Goal: Task Accomplishment & Management: Use online tool/utility

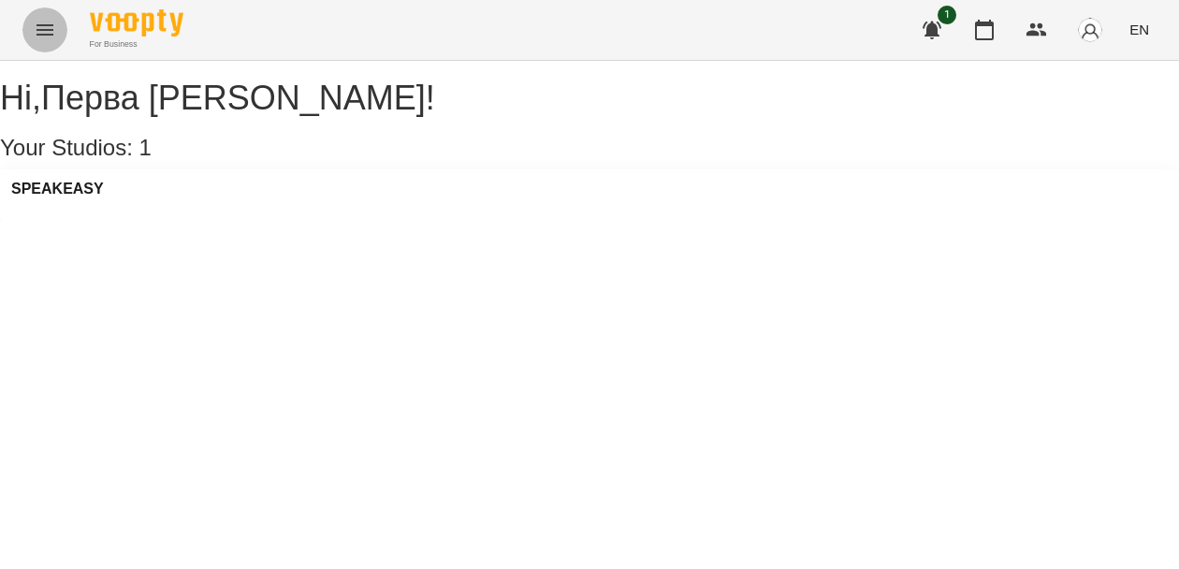
click at [46, 36] on icon "Menu" at bounding box center [45, 30] width 22 height 22
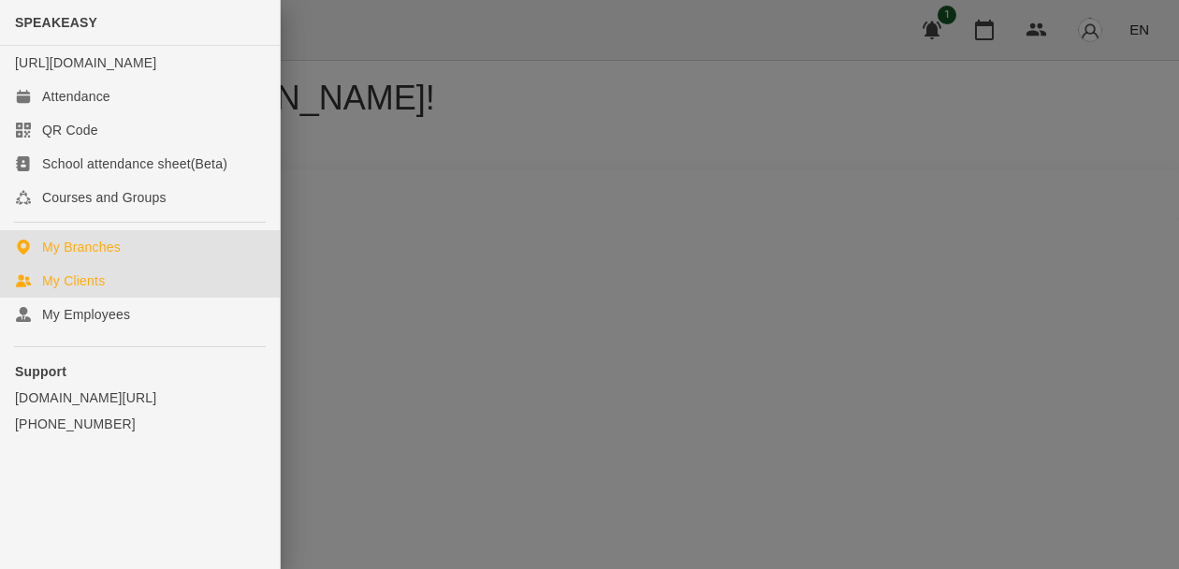
click at [75, 290] on div "My Clients" at bounding box center [73, 280] width 63 height 19
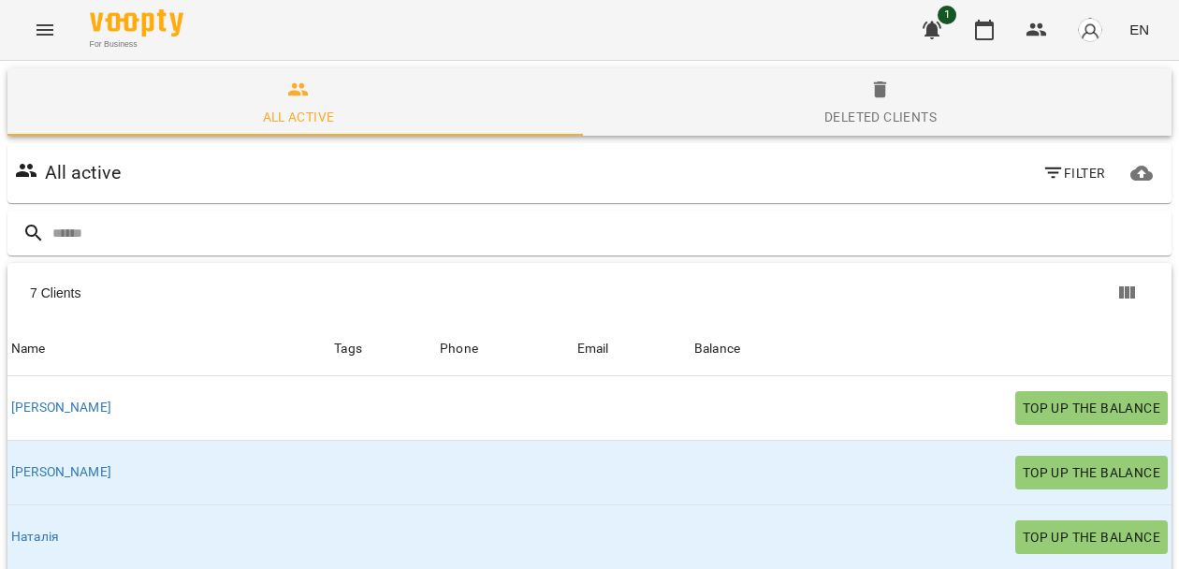
scroll to position [211, 0]
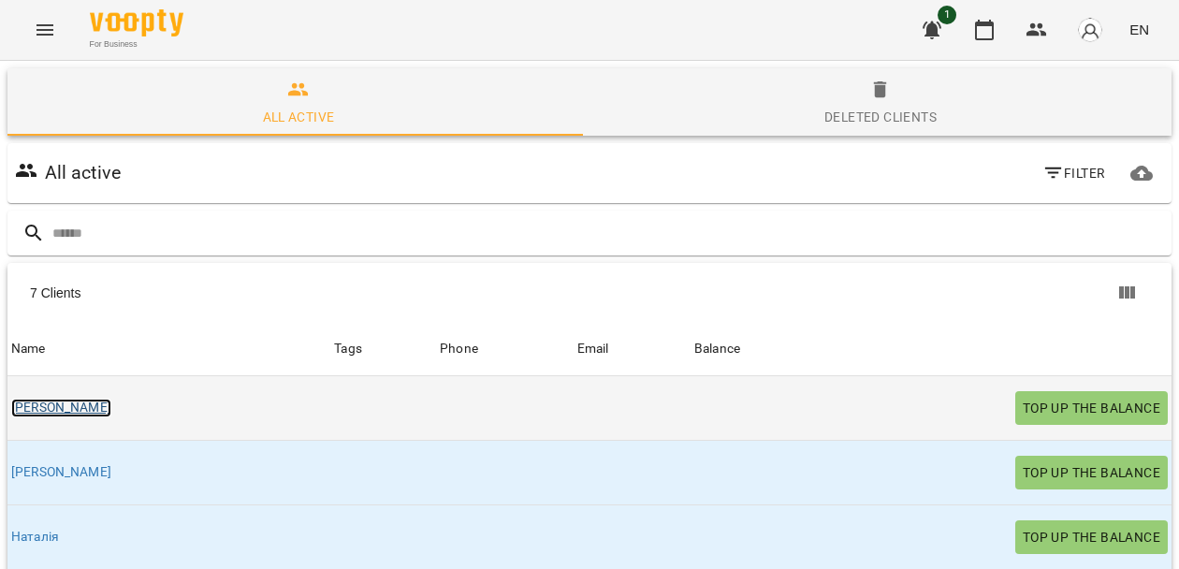
click at [22, 398] on link "[PERSON_NAME]" at bounding box center [61, 407] width 100 height 19
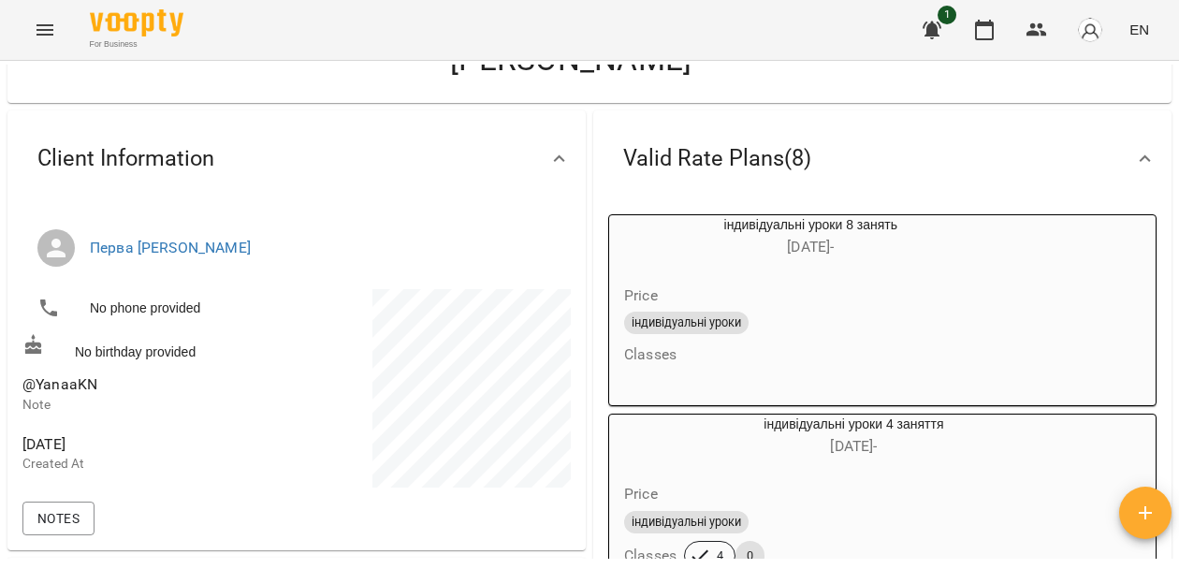
scroll to position [62, 0]
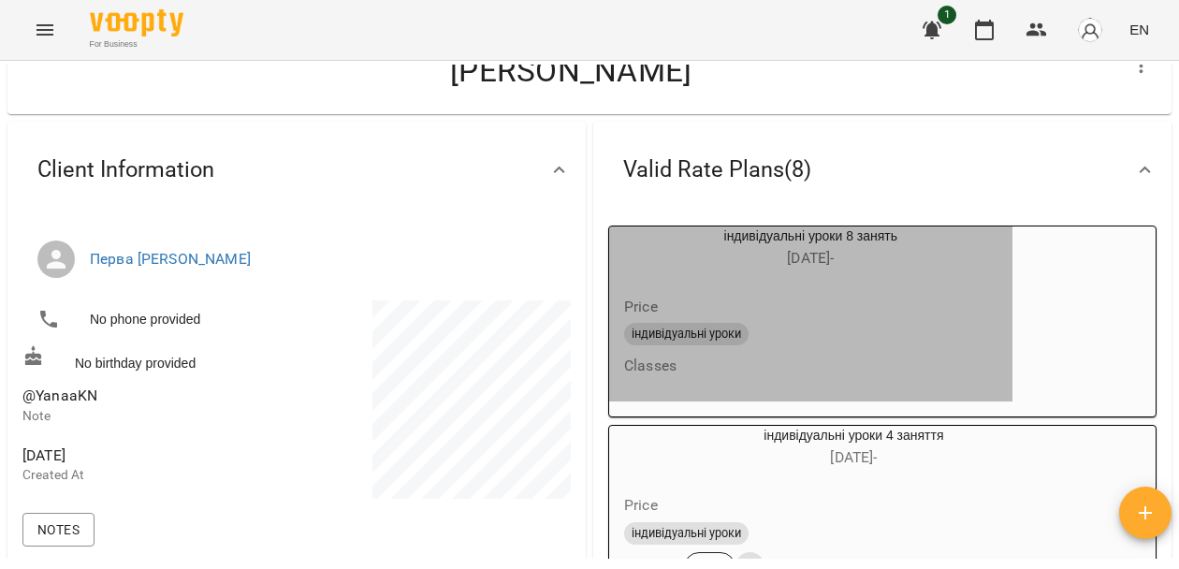
click at [647, 369] on h6 "Classes" at bounding box center [650, 366] width 52 height 26
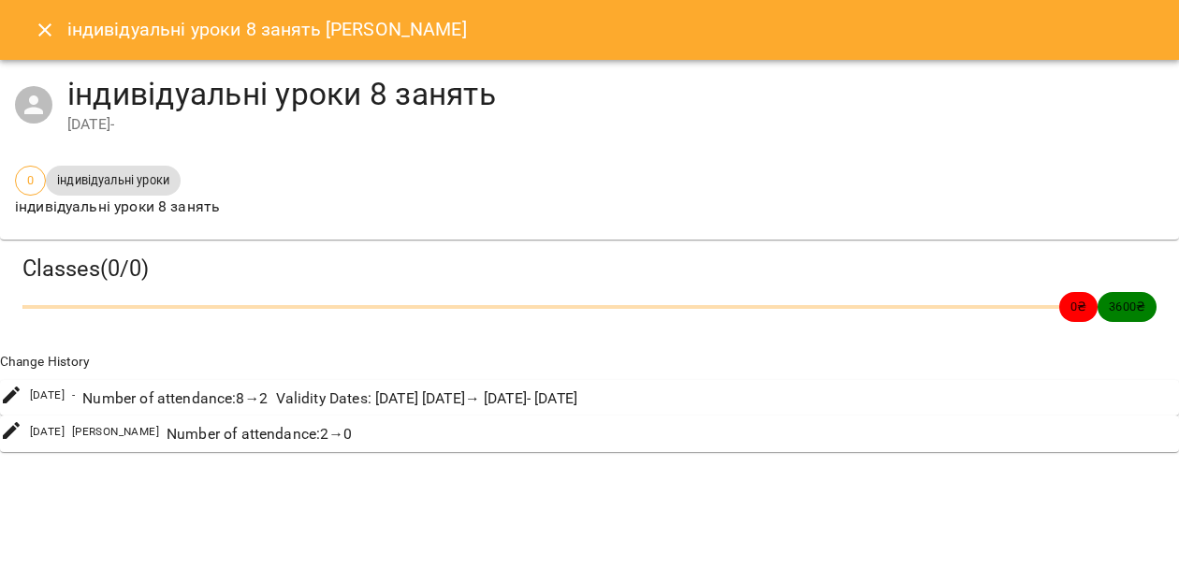
click at [192, 103] on h4 "індивідуальні уроки 8 занять" at bounding box center [615, 94] width 1096 height 38
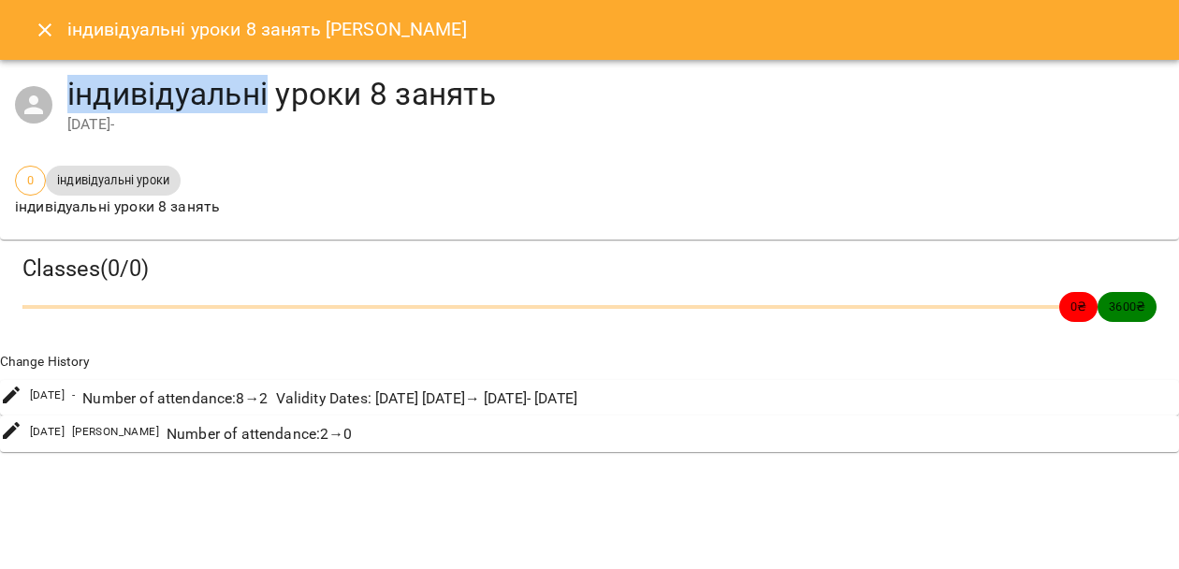
click at [192, 103] on h4 "індивідуальні уроки 8 занять" at bounding box center [615, 94] width 1096 height 38
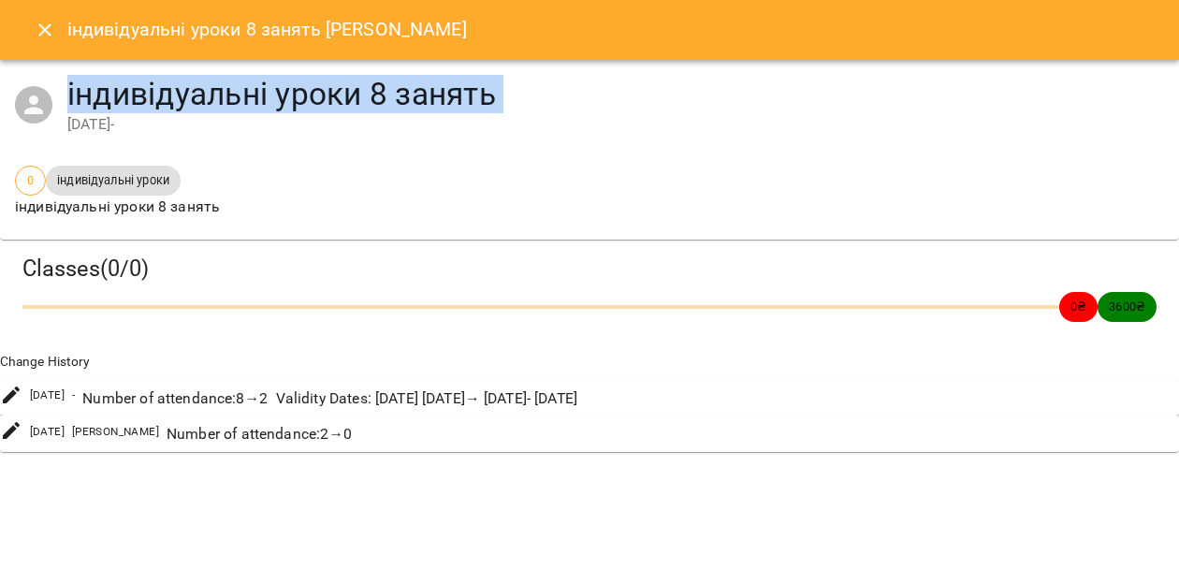
click at [192, 103] on h4 "індивідуальні уроки 8 занять" at bounding box center [615, 94] width 1096 height 38
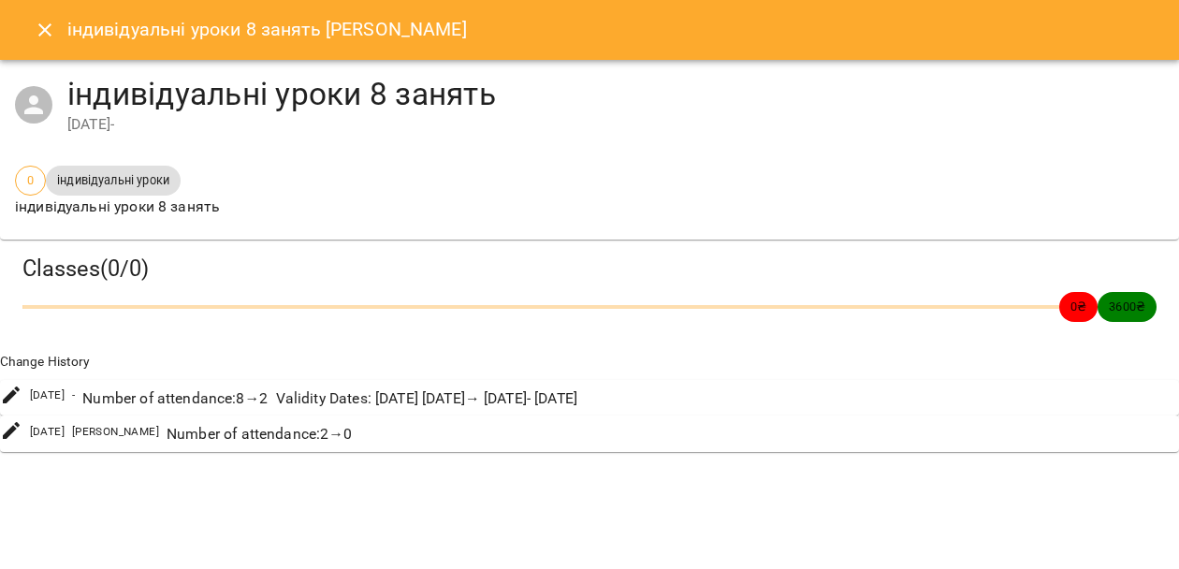
click at [240, 104] on h4 "індивідуальні уроки 8 занять" at bounding box center [615, 94] width 1096 height 38
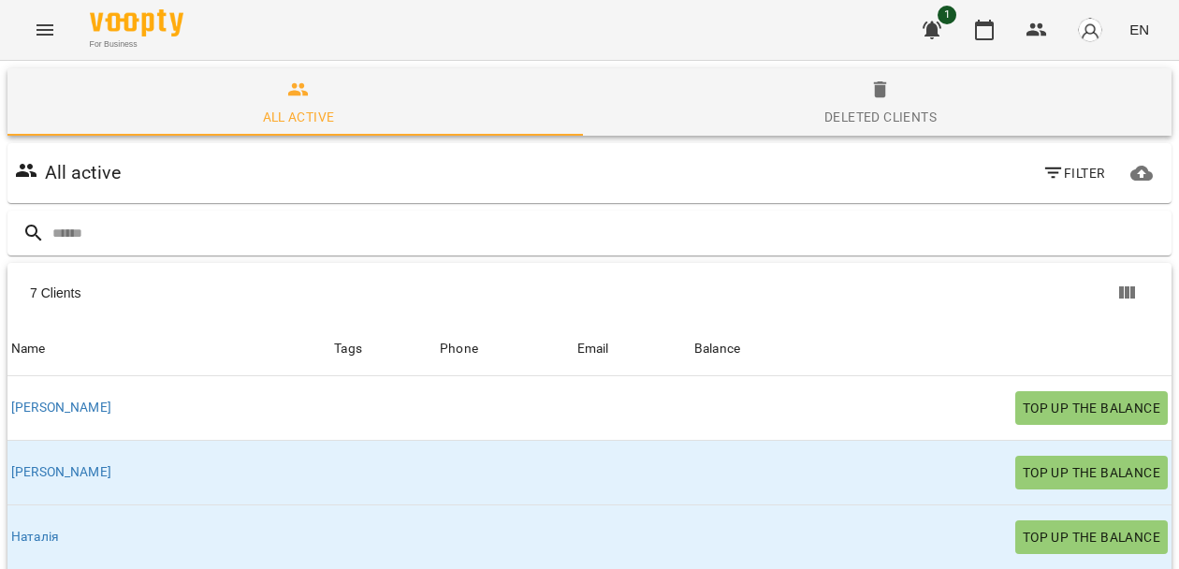
click at [513, 36] on div "For Business 1 EN" at bounding box center [589, 30] width 1179 height 60
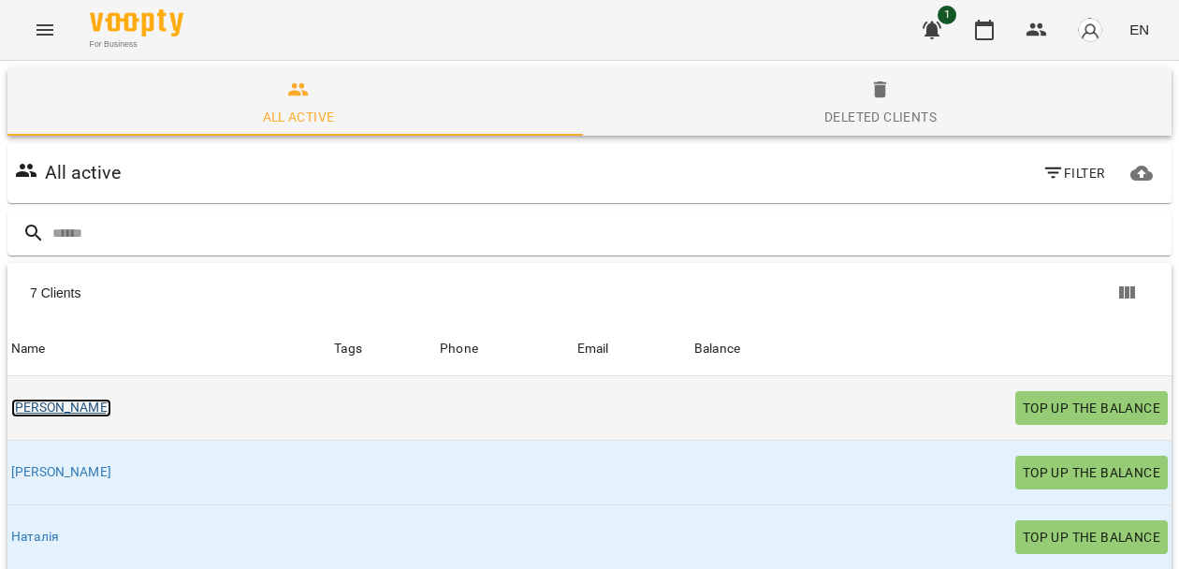
click at [26, 398] on link "[PERSON_NAME]" at bounding box center [61, 407] width 100 height 19
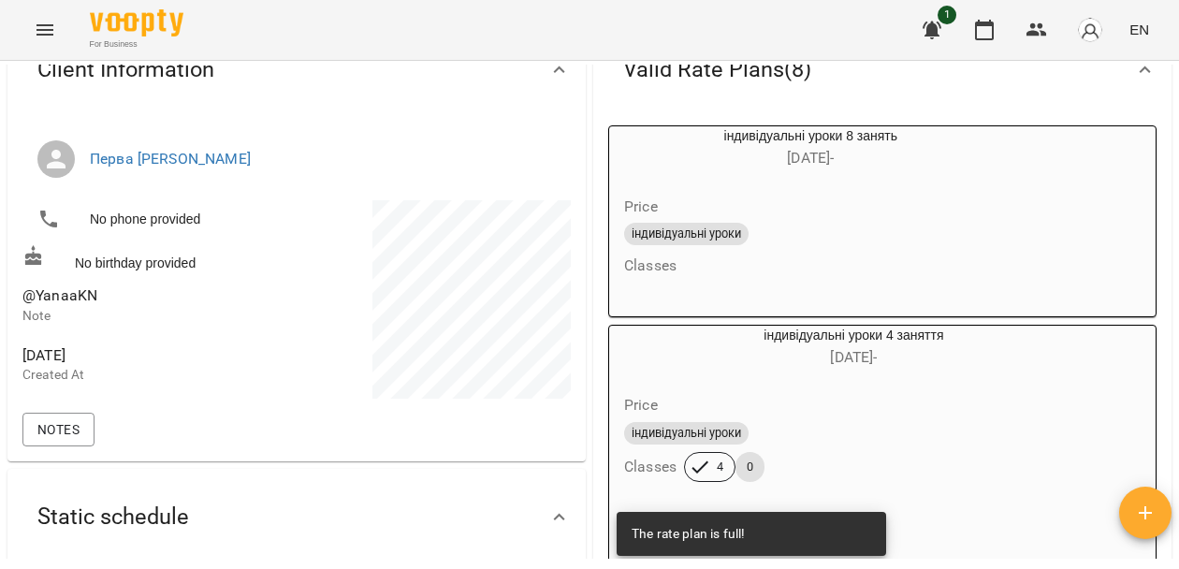
scroll to position [163, 0]
click at [55, 24] on icon "Menu" at bounding box center [45, 30] width 22 height 22
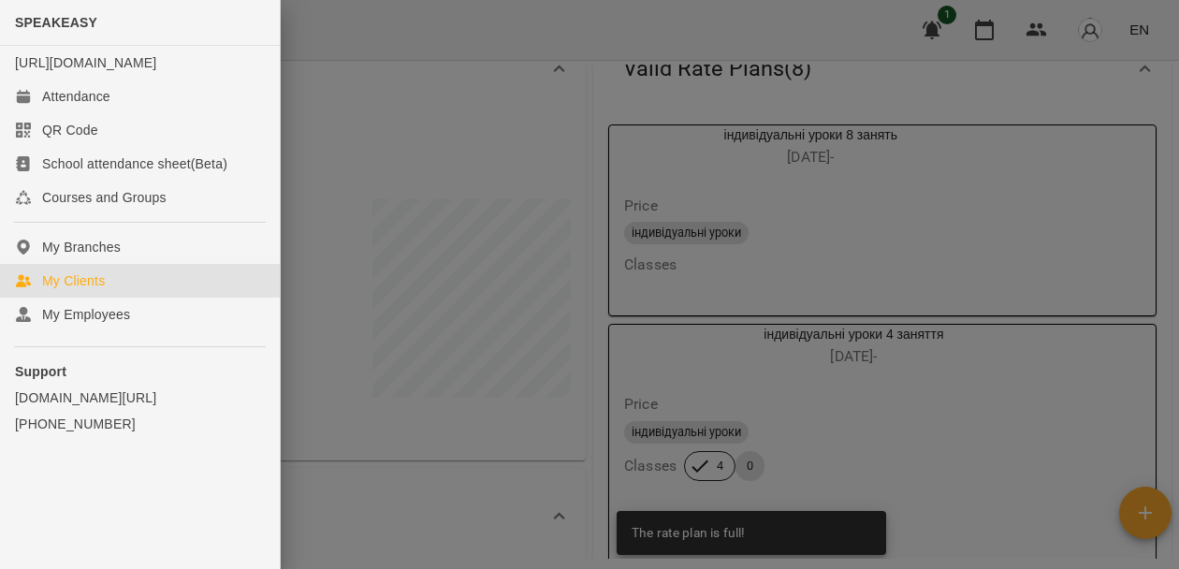
click at [97, 290] on div "My Clients" at bounding box center [73, 280] width 63 height 19
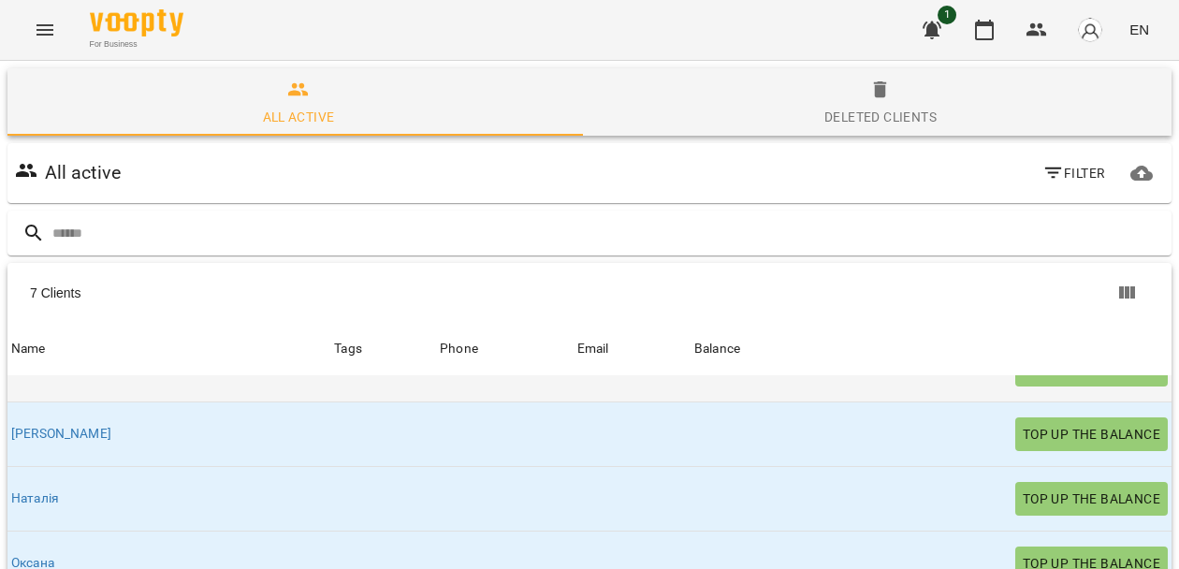
scroll to position [263, 0]
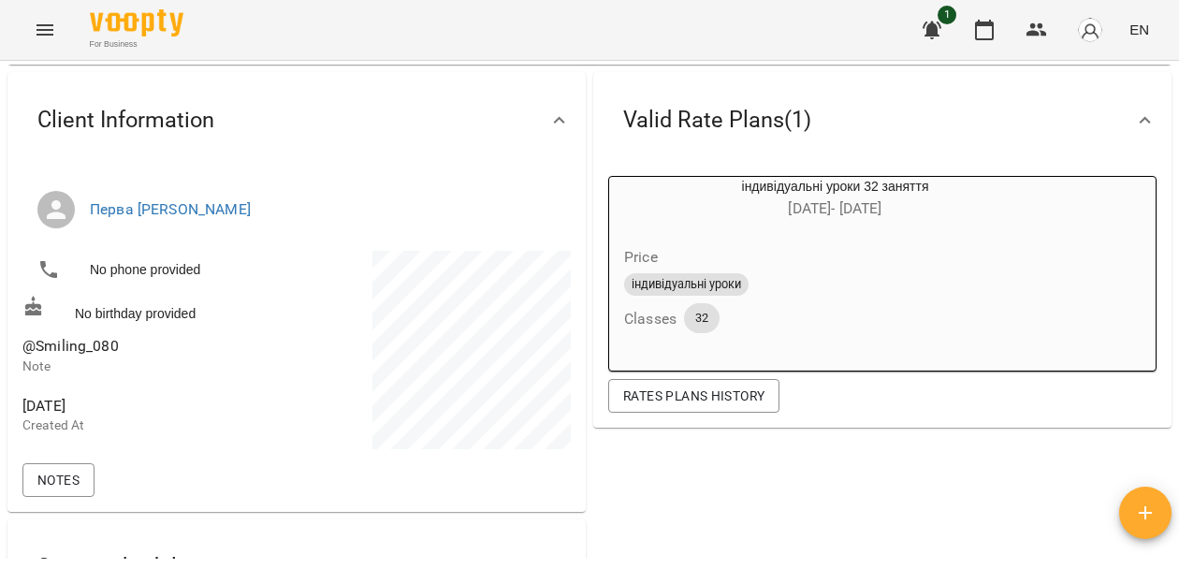
scroll to position [125, 0]
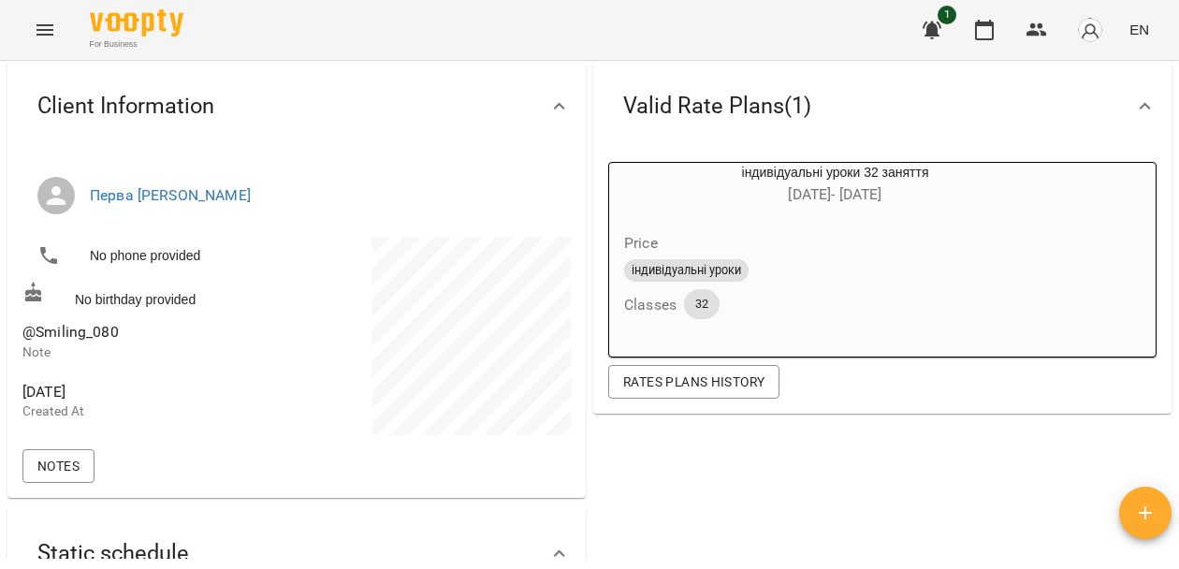
click at [39, 40] on icon "Menu" at bounding box center [45, 30] width 22 height 22
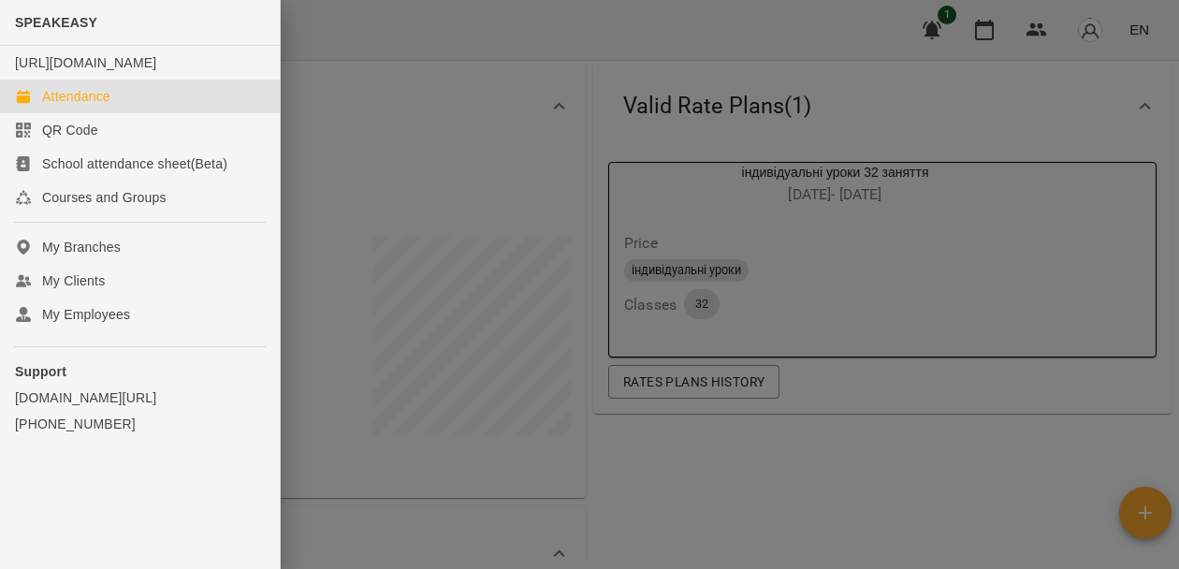
click at [71, 106] on div "Attendance" at bounding box center [76, 96] width 68 height 19
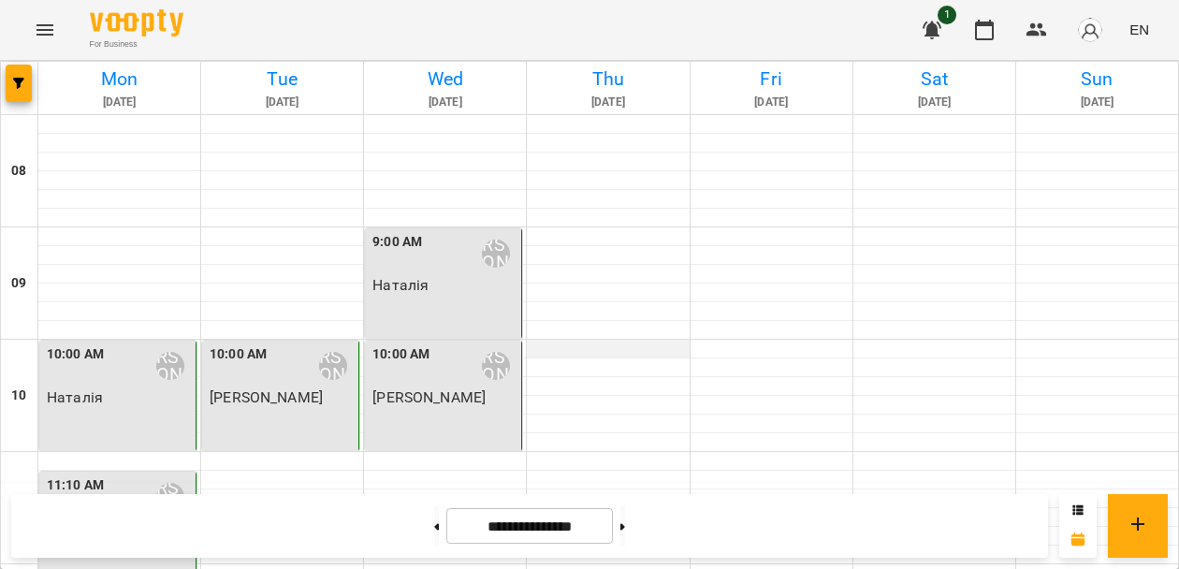
scroll to position [142, 0]
click at [579, 471] on div at bounding box center [608, 480] width 162 height 19
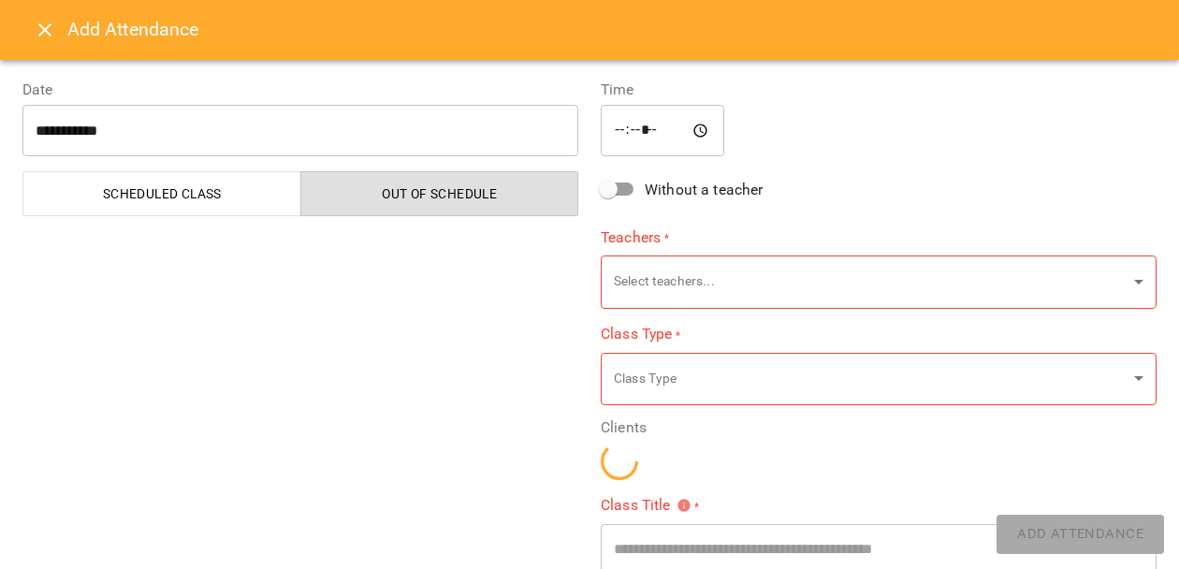
type input "**********"
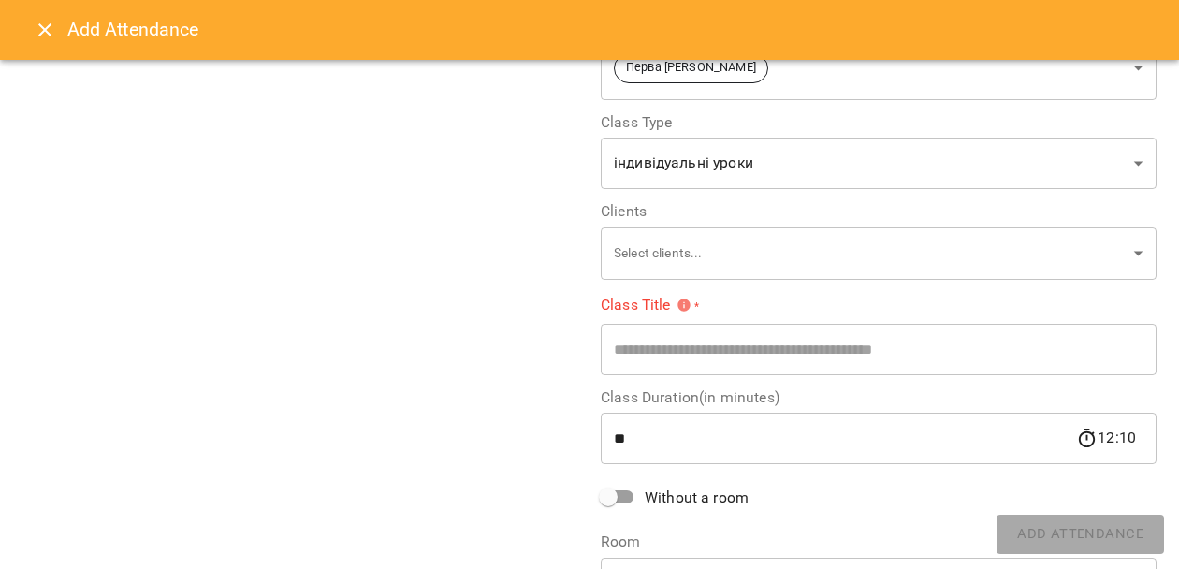
scroll to position [220, 0]
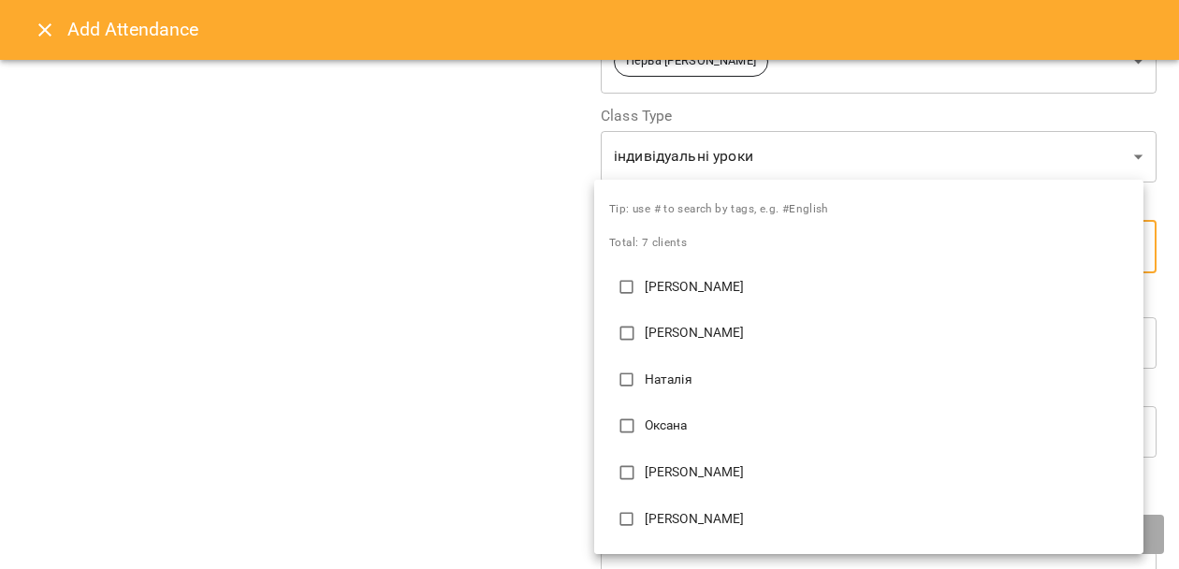
scroll to position [78, 0]
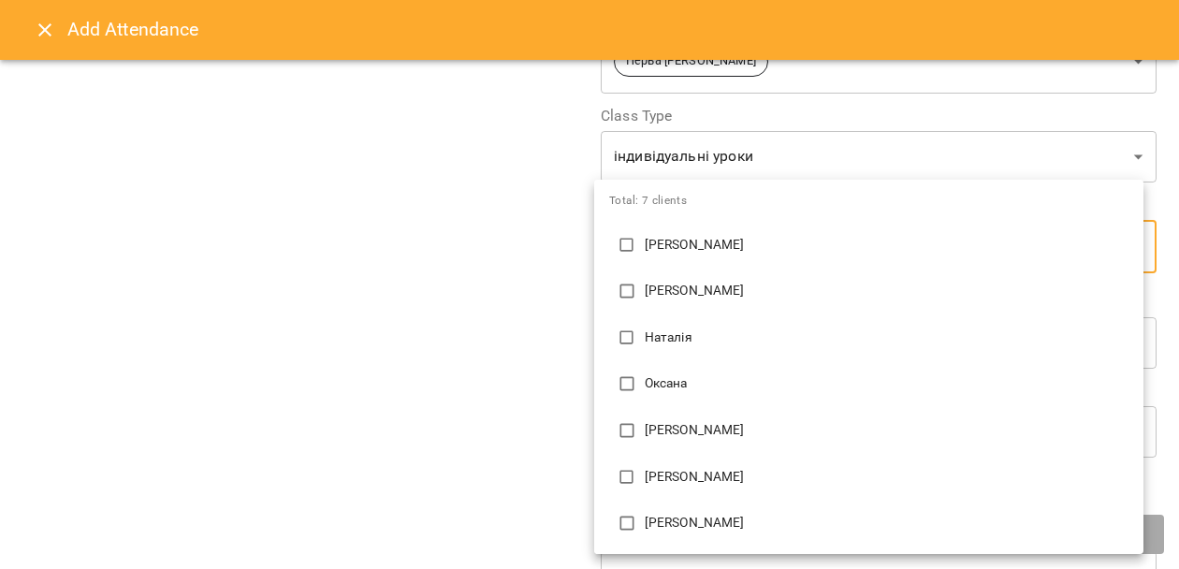
click at [664, 392] on p "Оксана" at bounding box center [886, 383] width 484 height 19
type input "**********"
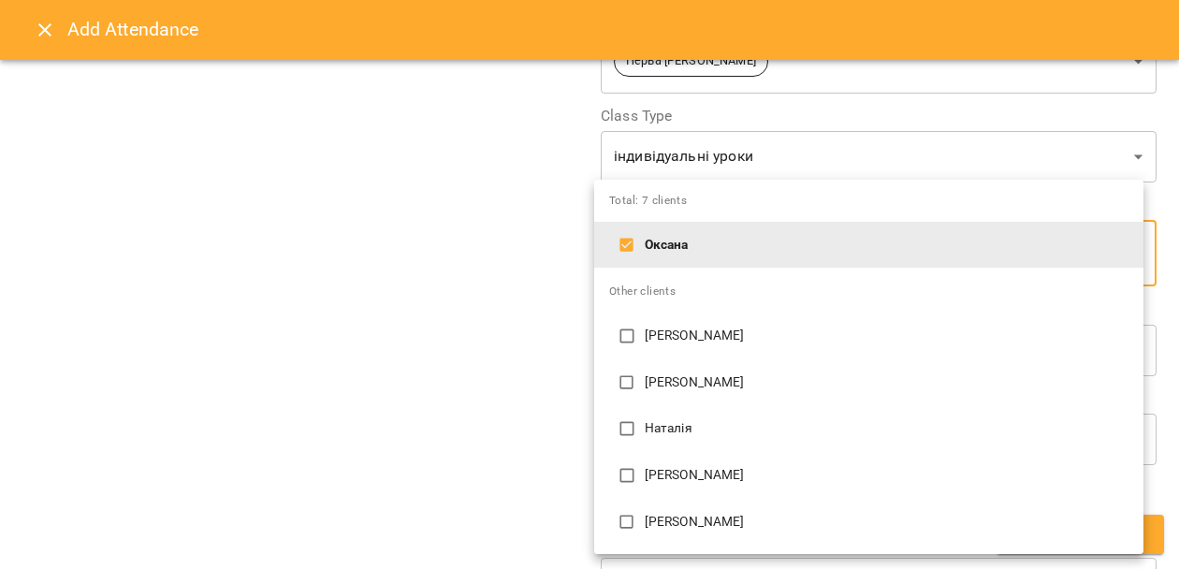
click at [496, 343] on div at bounding box center [589, 284] width 1179 height 569
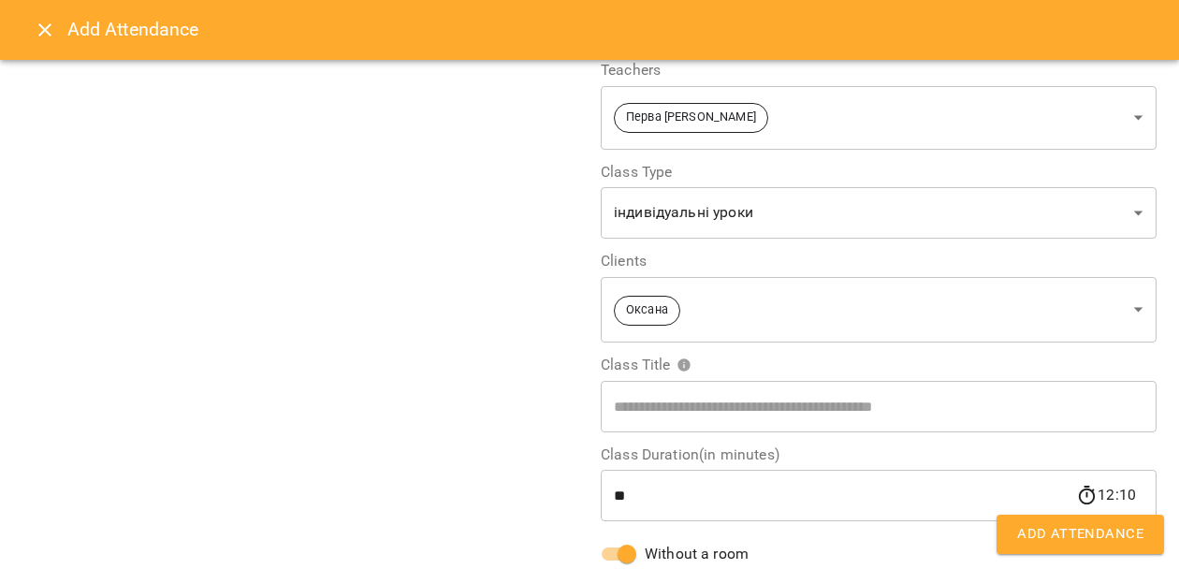
scroll to position [220, 0]
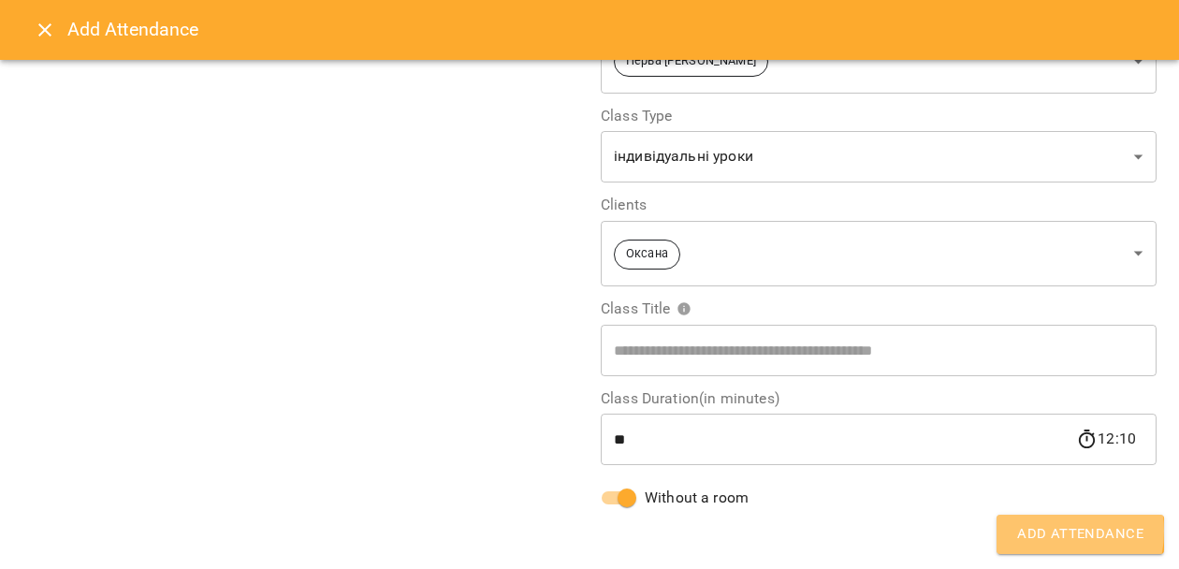
click at [1042, 530] on span "Add Attendance" at bounding box center [1080, 534] width 126 height 24
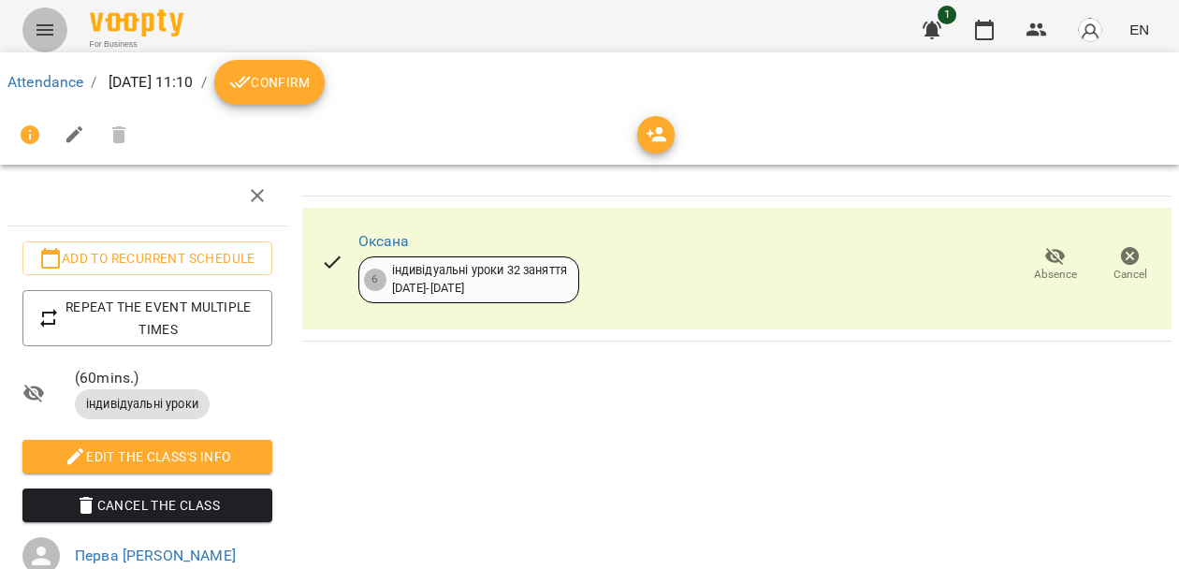
click at [44, 36] on icon "Menu" at bounding box center [45, 30] width 22 height 22
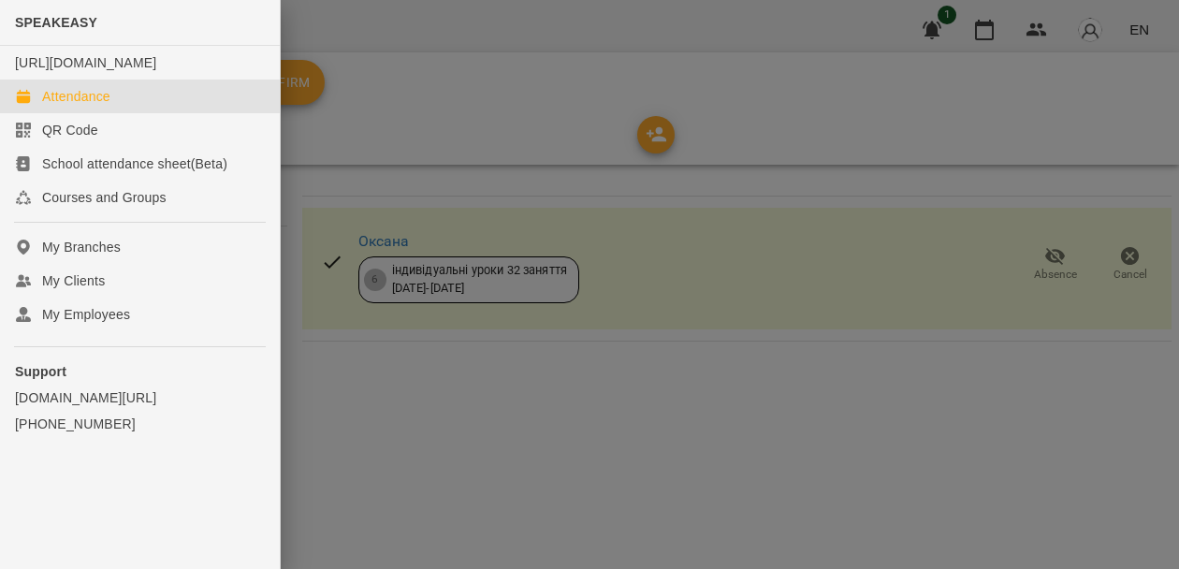
click at [95, 106] on div "Attendance" at bounding box center [76, 96] width 68 height 19
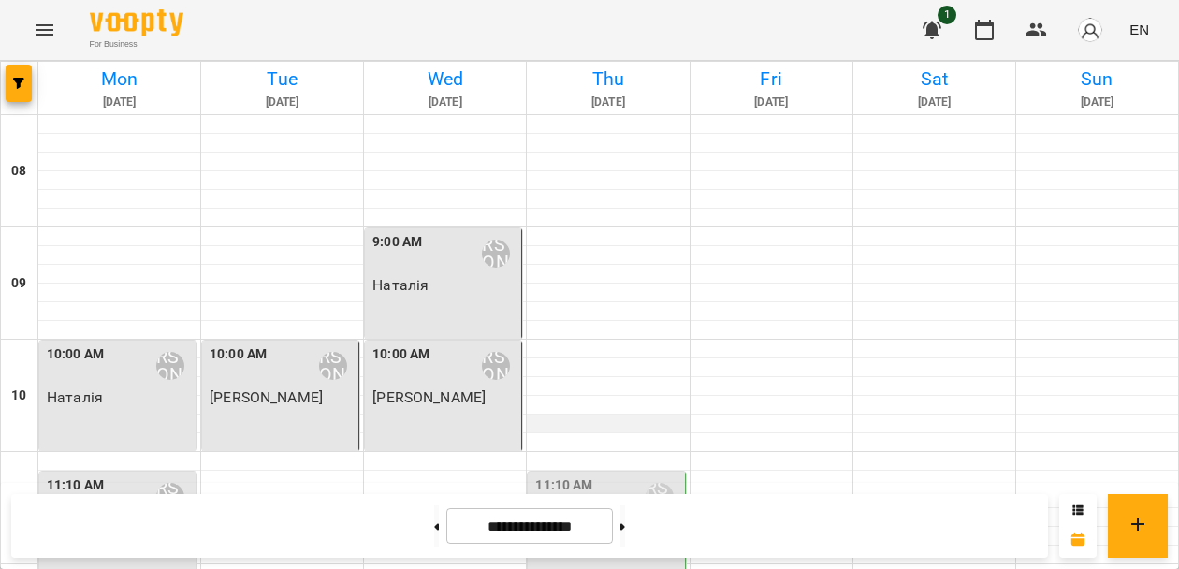
scroll to position [1166, 0]
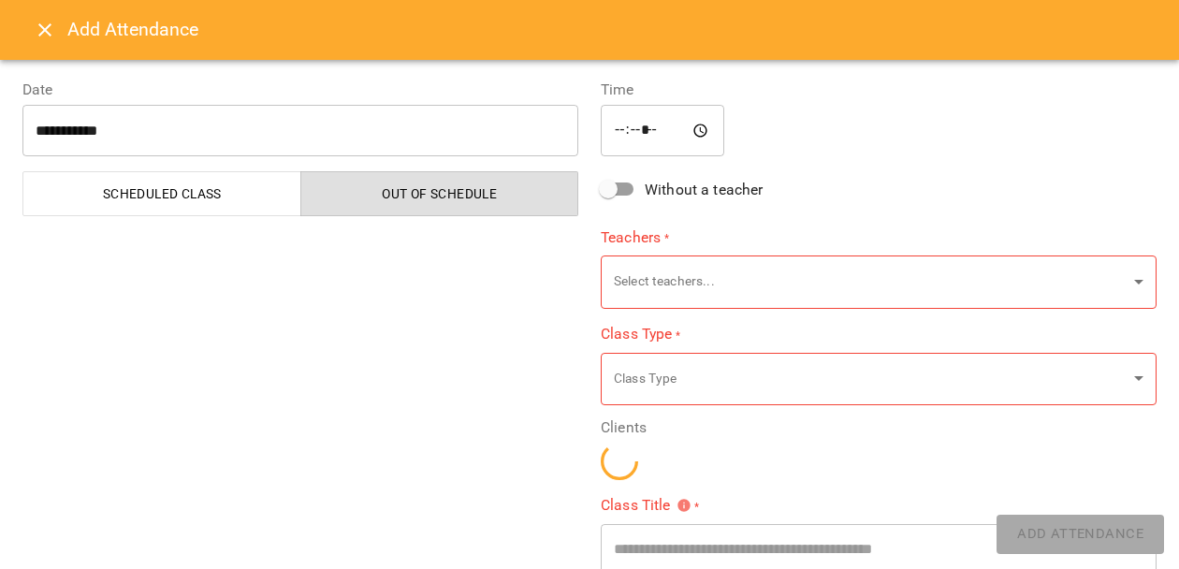
type input "**********"
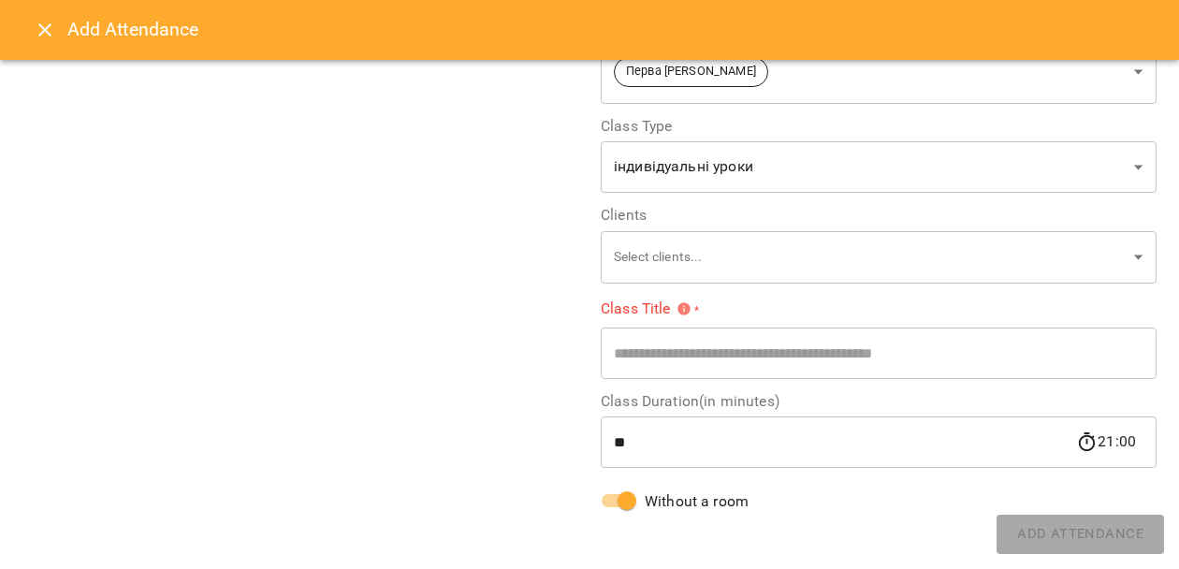
scroll to position [212, 0]
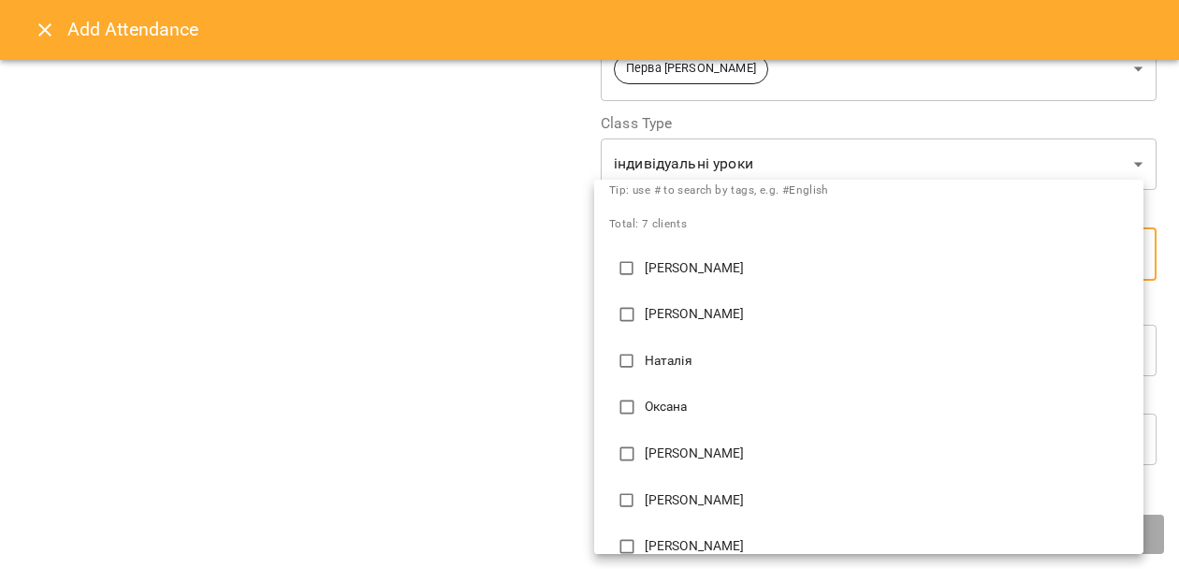
scroll to position [61, 0]
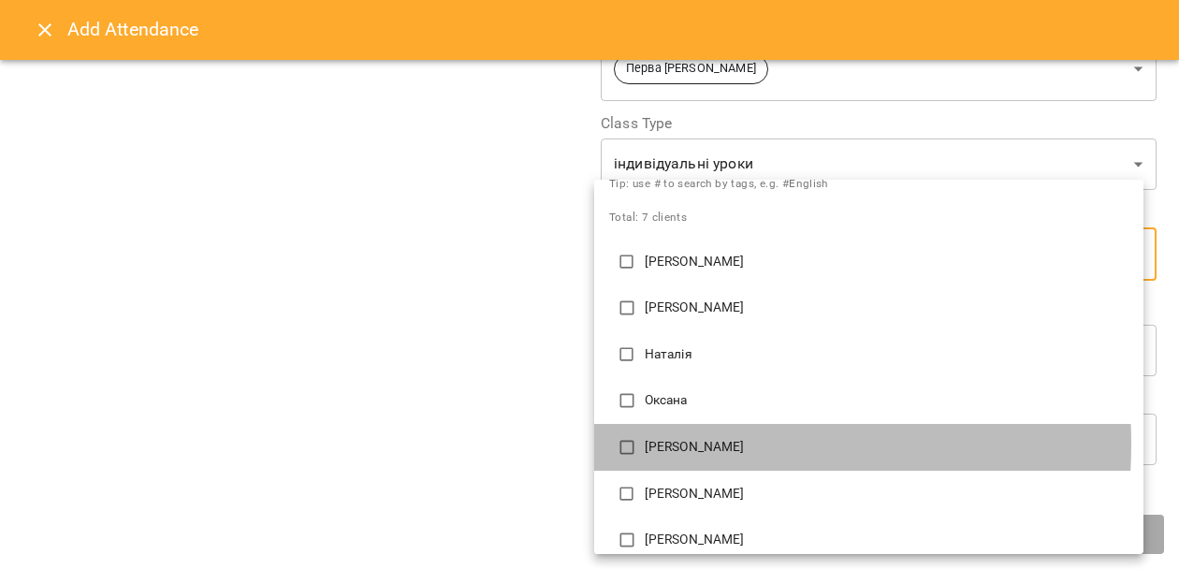
click at [651, 444] on p "[PERSON_NAME]" at bounding box center [886, 447] width 484 height 19
type input "**********"
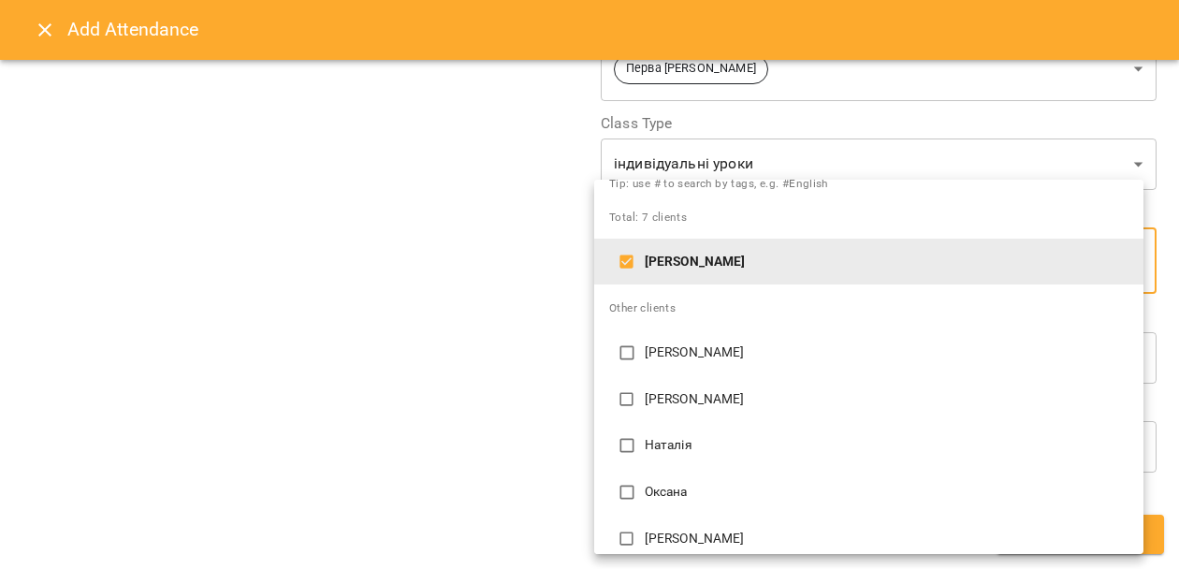
click at [538, 396] on div at bounding box center [589, 284] width 1179 height 569
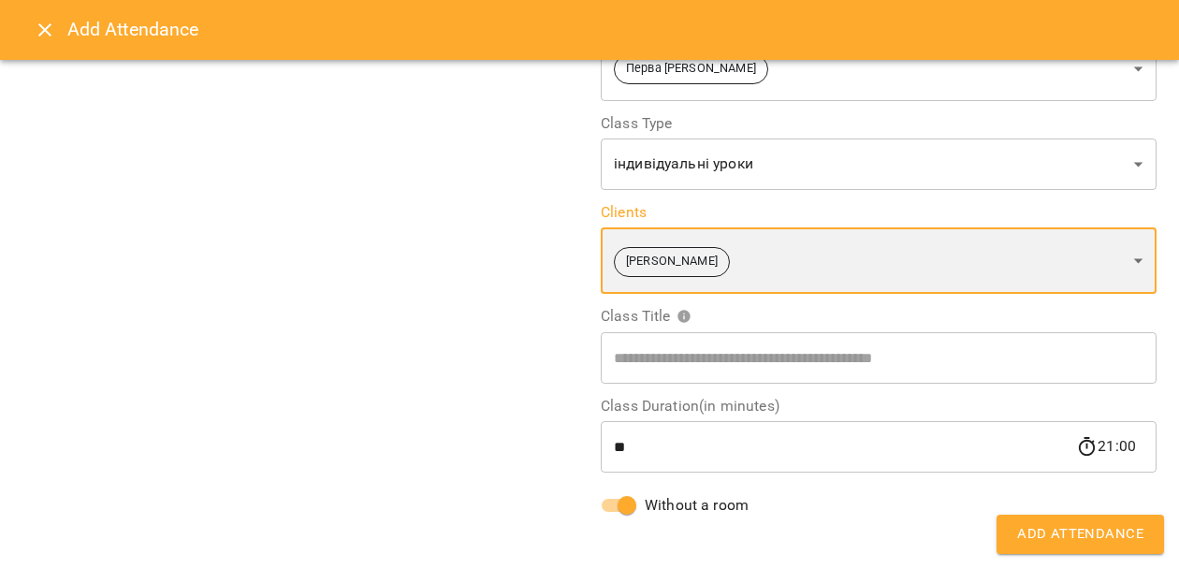
scroll to position [220, 0]
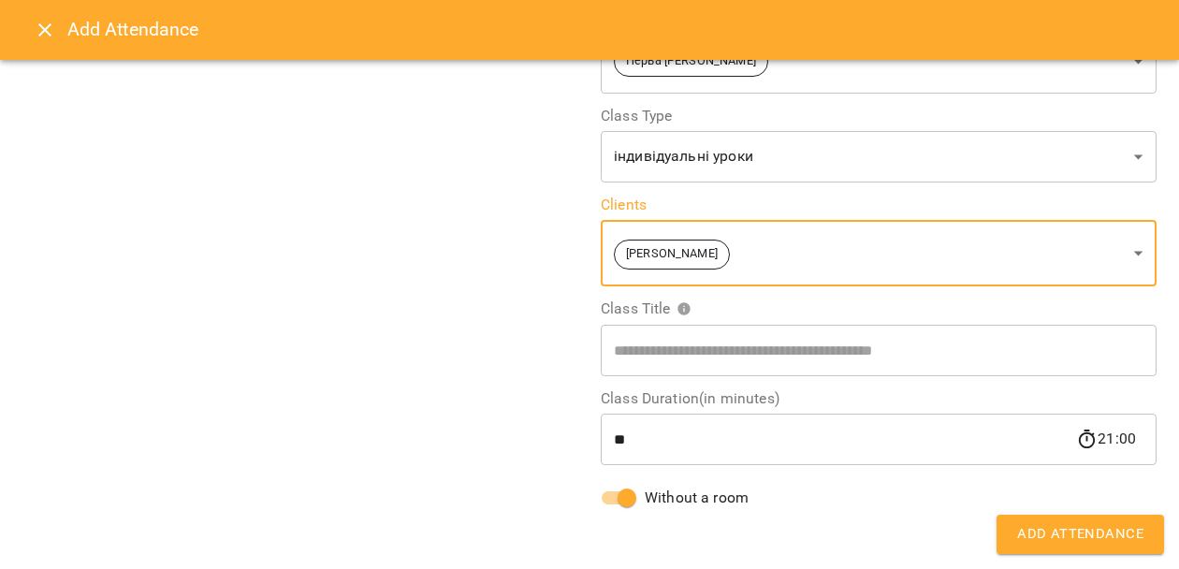
click at [1047, 545] on span "Add Attendance" at bounding box center [1080, 534] width 126 height 24
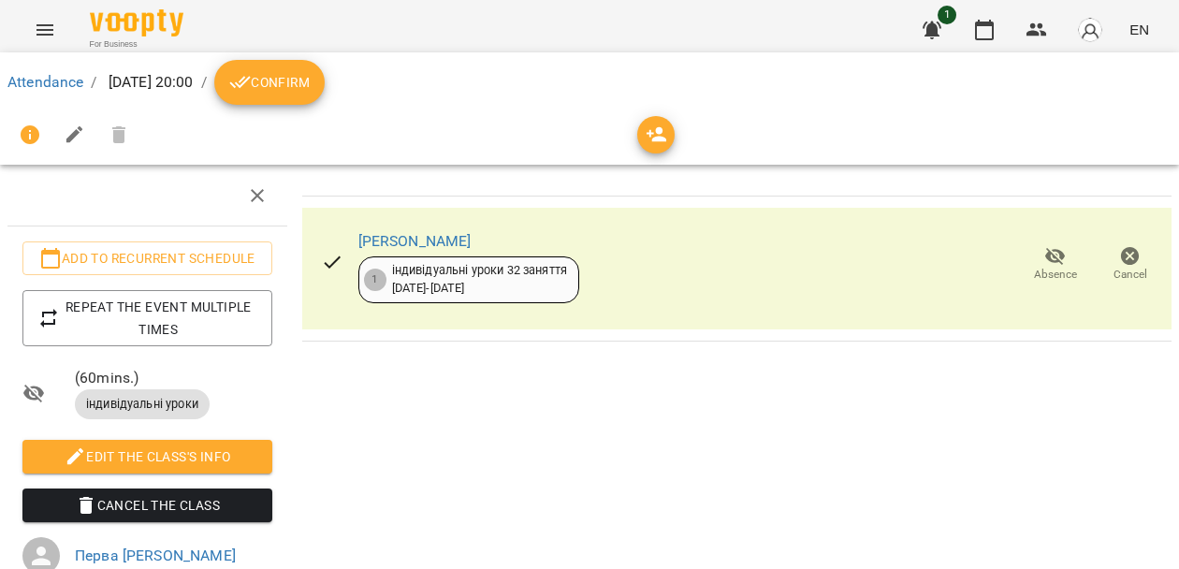
click at [42, 22] on icon "Menu" at bounding box center [45, 30] width 22 height 22
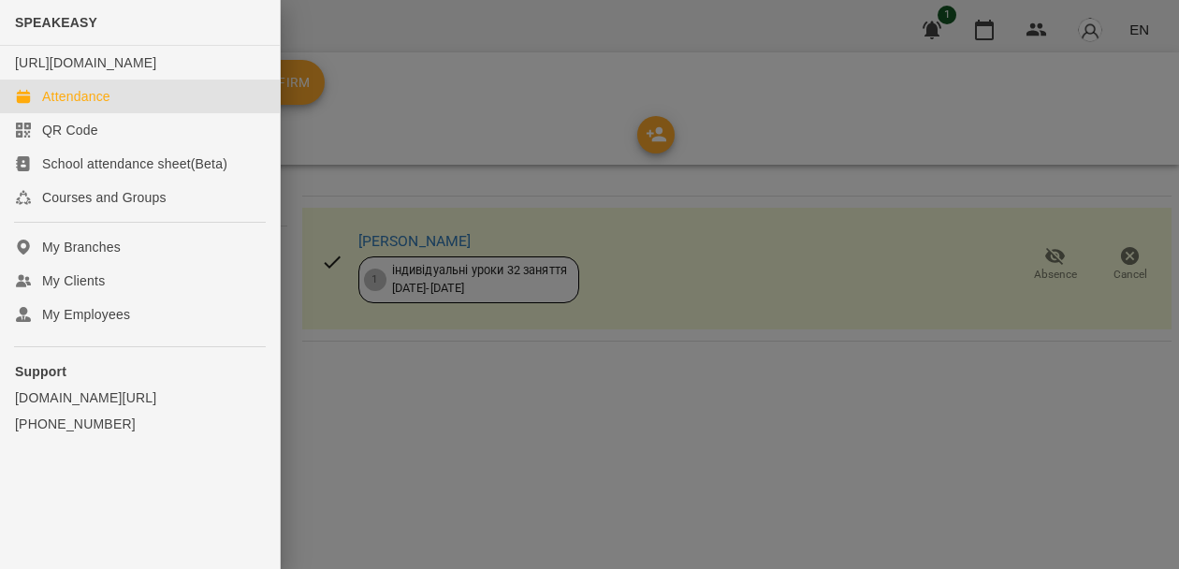
click at [94, 113] on link "Attendance" at bounding box center [140, 97] width 280 height 34
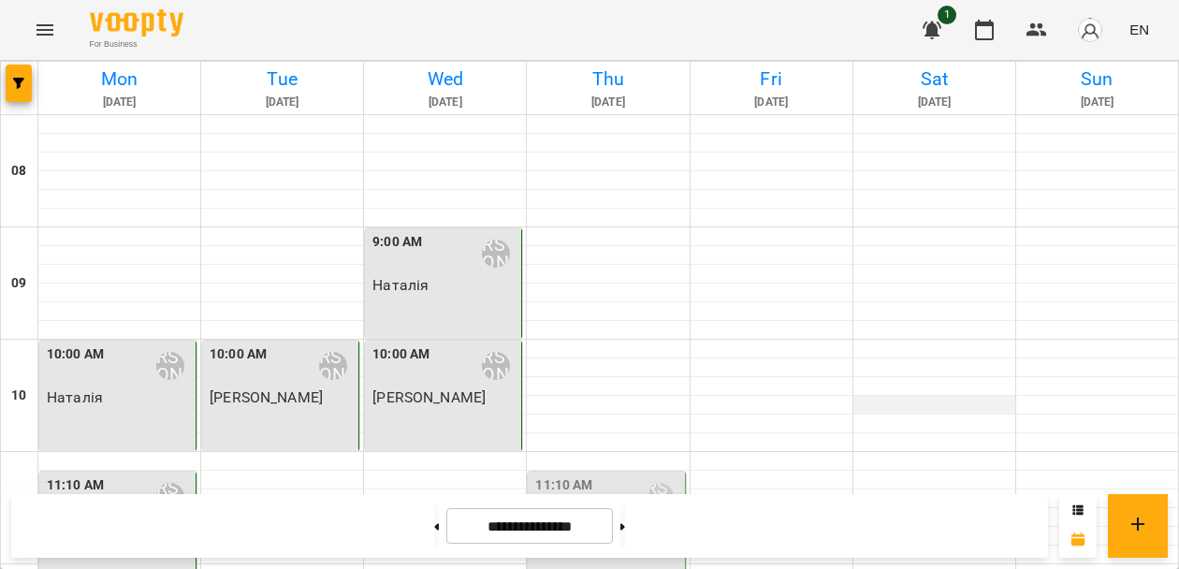
scroll to position [75, 0]
click at [1072, 452] on div at bounding box center [1097, 461] width 162 height 19
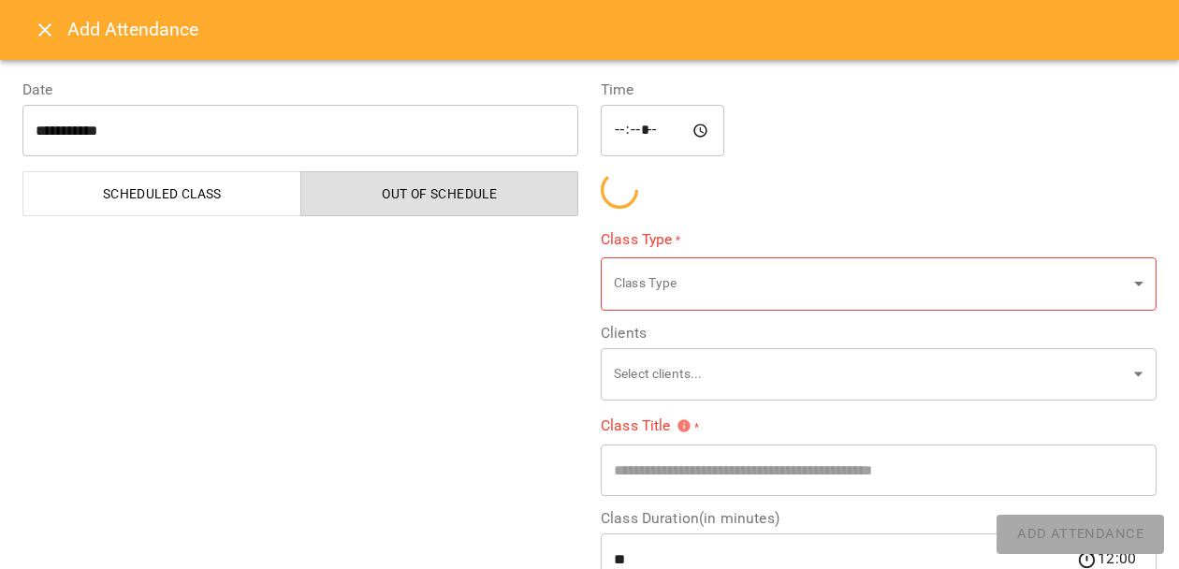
type input "**********"
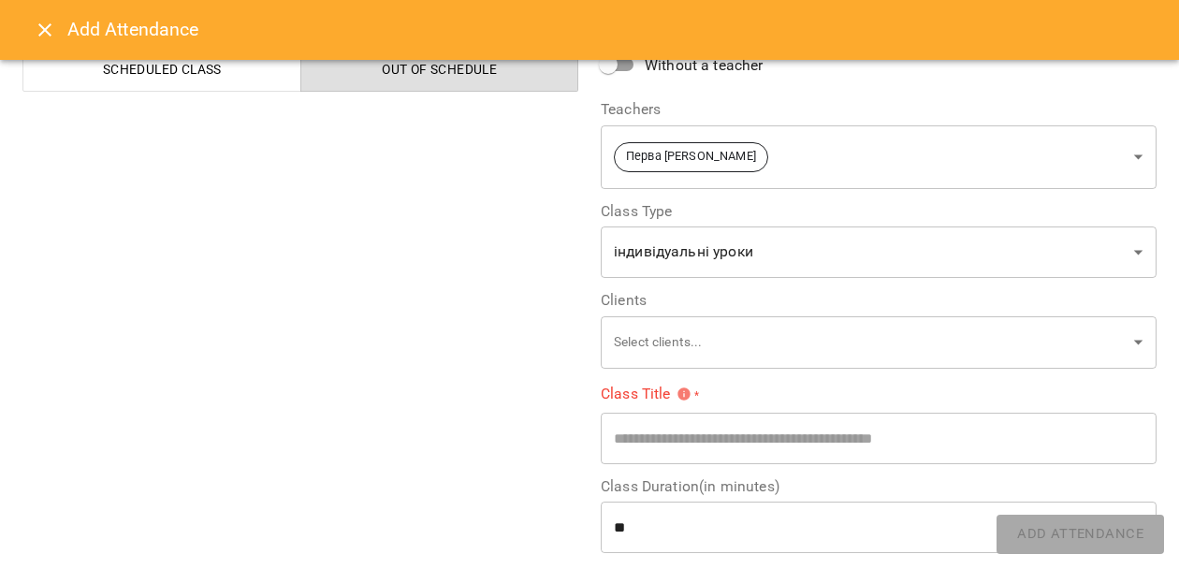
scroll to position [128, 0]
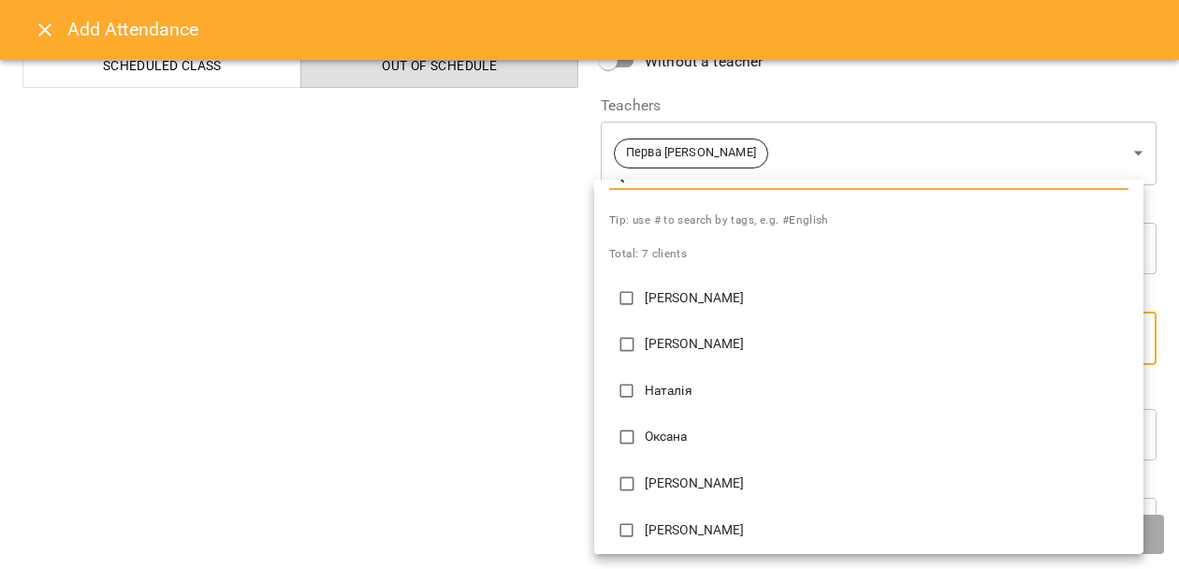
scroll to position [0, 0]
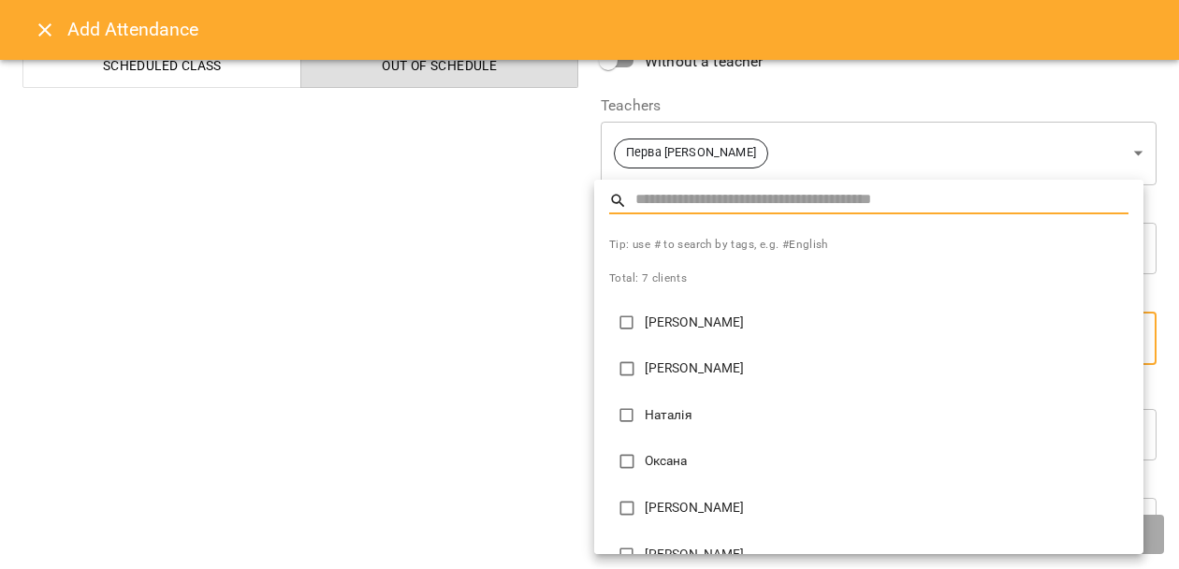
click at [646, 372] on p "[PERSON_NAME]" at bounding box center [886, 368] width 484 height 19
type input "**********"
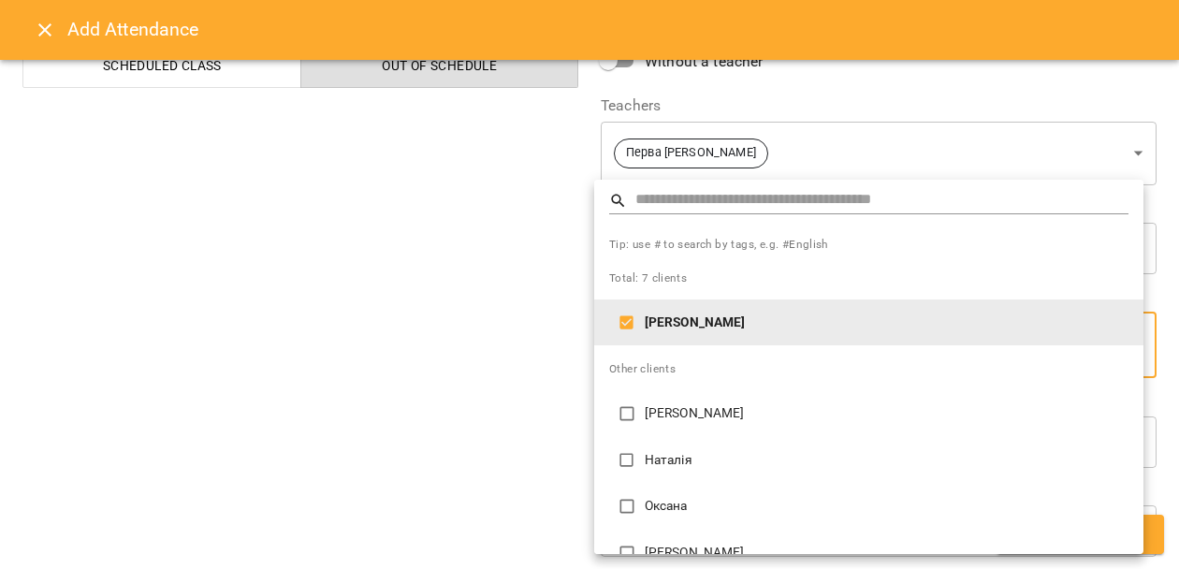
click at [509, 401] on div at bounding box center [589, 284] width 1179 height 569
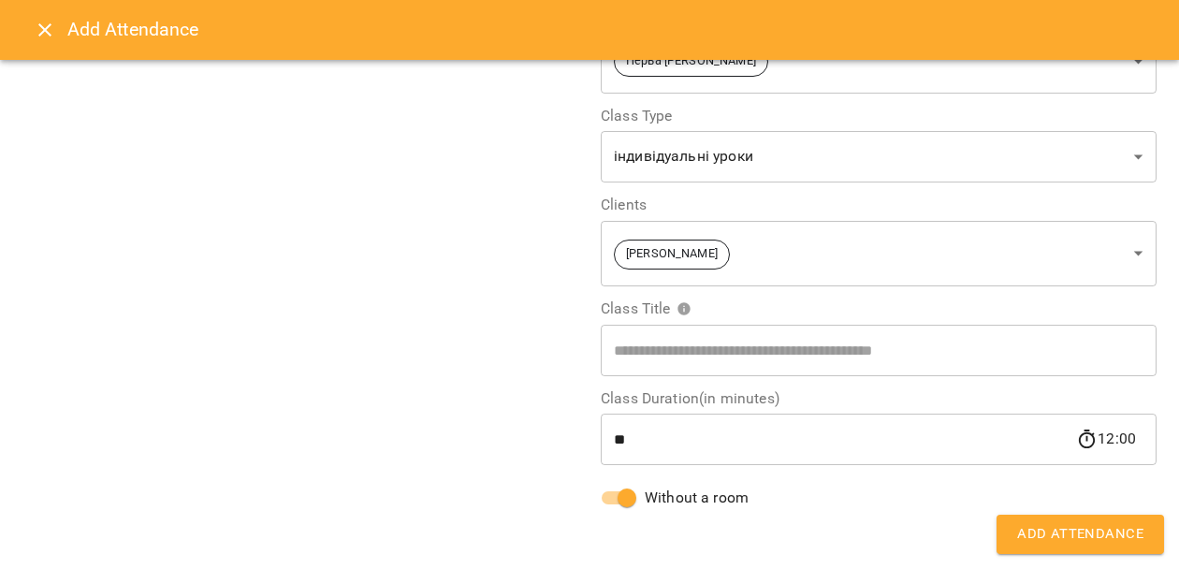
scroll to position [220, 0]
click at [1056, 528] on span "Add Attendance" at bounding box center [1080, 534] width 126 height 24
